Goal: Transaction & Acquisition: Book appointment/travel/reservation

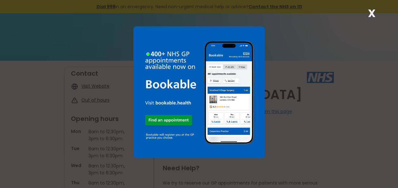
click at [373, 16] on strong "X" at bounding box center [372, 13] width 8 height 15
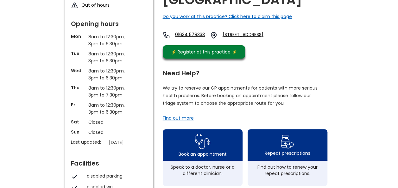
scroll to position [32, 0]
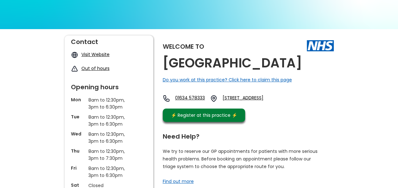
click at [96, 57] on link "Visit Website" at bounding box center [95, 54] width 28 height 6
click at [172, 119] on div "⚡️ Register at this practice ⚡️" at bounding box center [204, 115] width 73 height 7
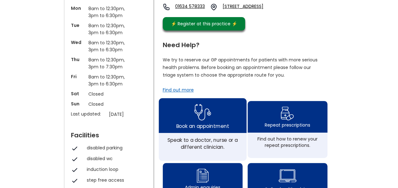
scroll to position [158, 0]
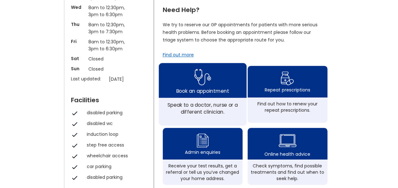
click at [196, 94] on div "Book an appointment" at bounding box center [202, 90] width 53 height 7
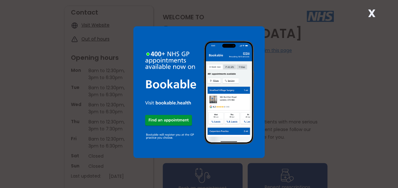
scroll to position [63, 0]
drag, startPoint x: 396, startPoint y: 7, endPoint x: 392, endPoint y: 8, distance: 4.1
click at [396, 7] on div "X" at bounding box center [199, 94] width 398 height 188
click at [368, 13] on strong "X" at bounding box center [372, 13] width 8 height 15
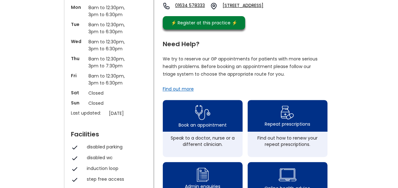
scroll to position [190, 0]
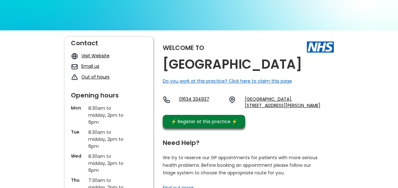
scroll to position [63, 0]
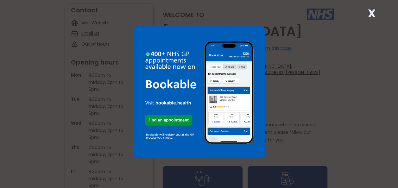
click at [363, 9] on div "X" at bounding box center [199, 94] width 398 height 188
click at [366, 11] on div "X" at bounding box center [371, 15] width 13 height 13
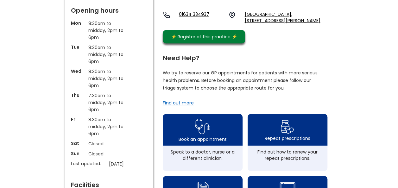
scroll to position [190, 0]
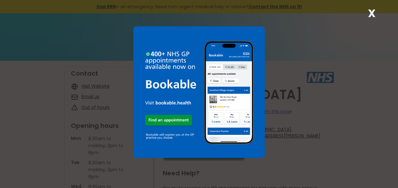
click at [374, 14] on strong "X" at bounding box center [372, 13] width 8 height 15
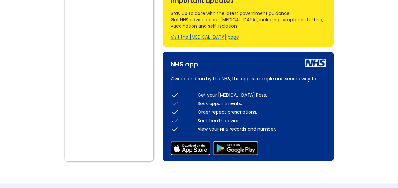
scroll to position [411, 0]
